Goal: Task Accomplishment & Management: Manage account settings

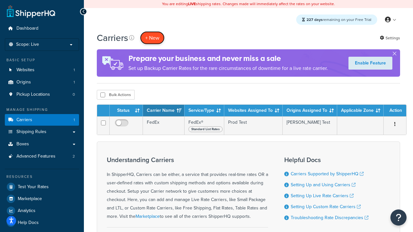
click at [152, 38] on button "+ New" at bounding box center [152, 37] width 24 height 13
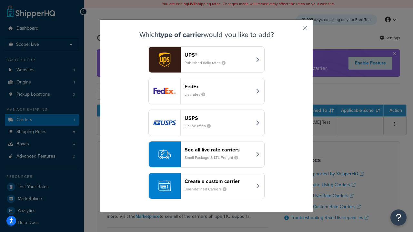
click at [206, 91] on div "FedEx List rates" at bounding box center [217, 90] width 67 height 15
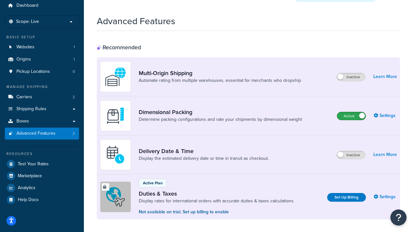
click at [351, 112] on label "Active" at bounding box center [351, 116] width 28 height 8
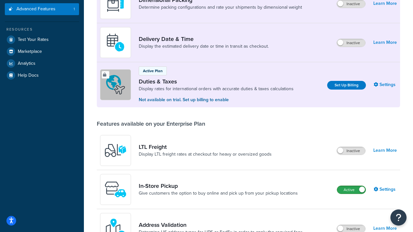
click at [351, 190] on label "Active" at bounding box center [351, 190] width 28 height 8
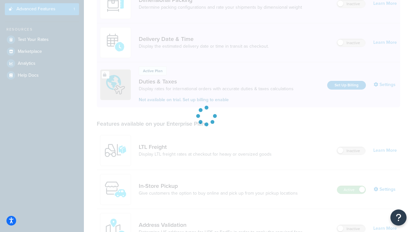
scroll to position [123, 0]
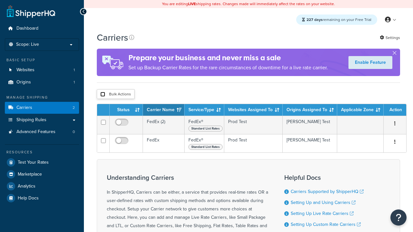
click at [103, 95] on input "checkbox" at bounding box center [102, 94] width 5 height 5
checkbox input "true"
click at [0, 0] on button "Delete" at bounding box center [0, 0] width 0 height 0
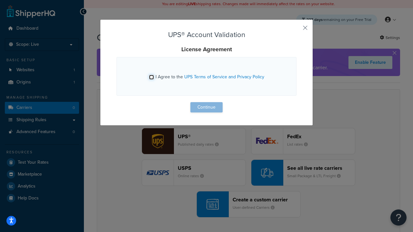
click at [151, 77] on input "I Agree to the UPS Terms of Service and Privacy Policy" at bounding box center [151, 77] width 5 height 5
checkbox input "true"
click at [206, 107] on button "Continue" at bounding box center [206, 107] width 32 height 10
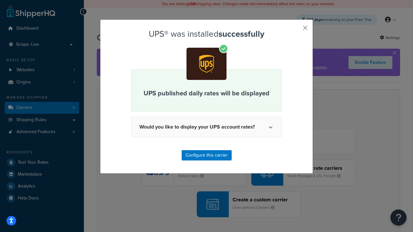
click at [295, 30] on button "button" at bounding box center [296, 30] width 2 height 2
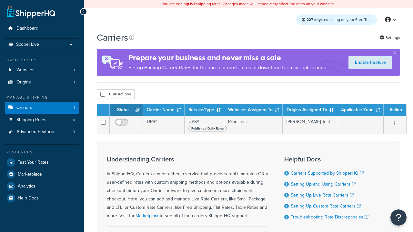
click at [126, 111] on th "Status" at bounding box center [126, 110] width 33 height 12
click at [163, 111] on th "Carrier Name" at bounding box center [164, 110] width 42 height 12
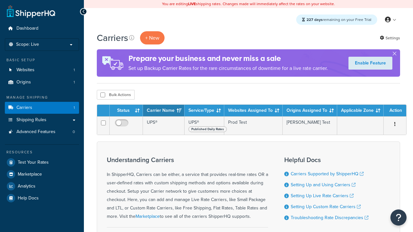
click at [204, 111] on th "Service/Type" at bounding box center [204, 111] width 40 height 12
click at [253, 111] on th "Websites Assigned To" at bounding box center [253, 111] width 58 height 12
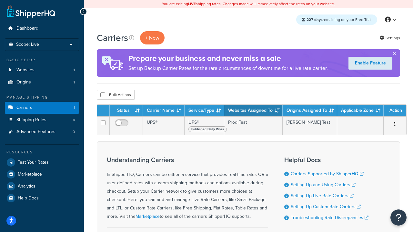
click at [253, 111] on th "Websites Assigned To" at bounding box center [253, 111] width 58 height 12
click at [309, 111] on th "Origins Assigned To" at bounding box center [309, 111] width 54 height 12
click at [360, 111] on th "Applicable Zone" at bounding box center [360, 111] width 46 height 12
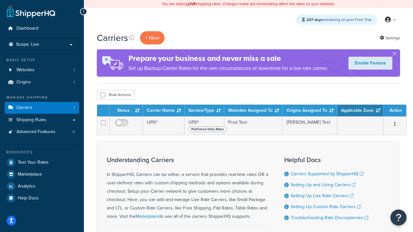
click at [395, 111] on th "Action" at bounding box center [394, 111] width 23 height 12
click at [132, 38] on icon at bounding box center [131, 37] width 5 height 5
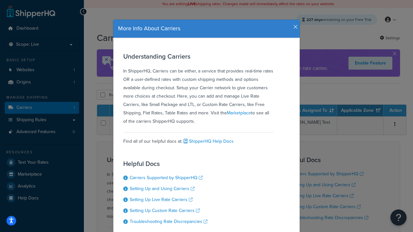
click at [294, 24] on icon "button" at bounding box center [295, 27] width 5 height 6
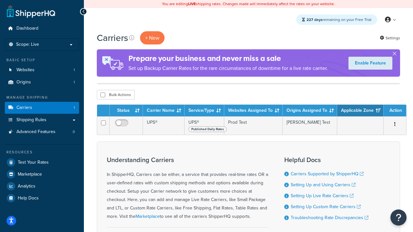
scroll to position [68, 0]
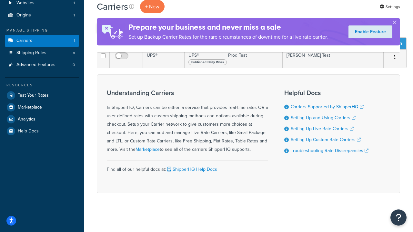
click at [103, 30] on input "checkbox" at bounding box center [102, 27] width 5 height 5
checkbox input "true"
click at [0, 0] on button "Delete" at bounding box center [0, 0] width 0 height 0
